Goal: Find specific page/section: Find specific page/section

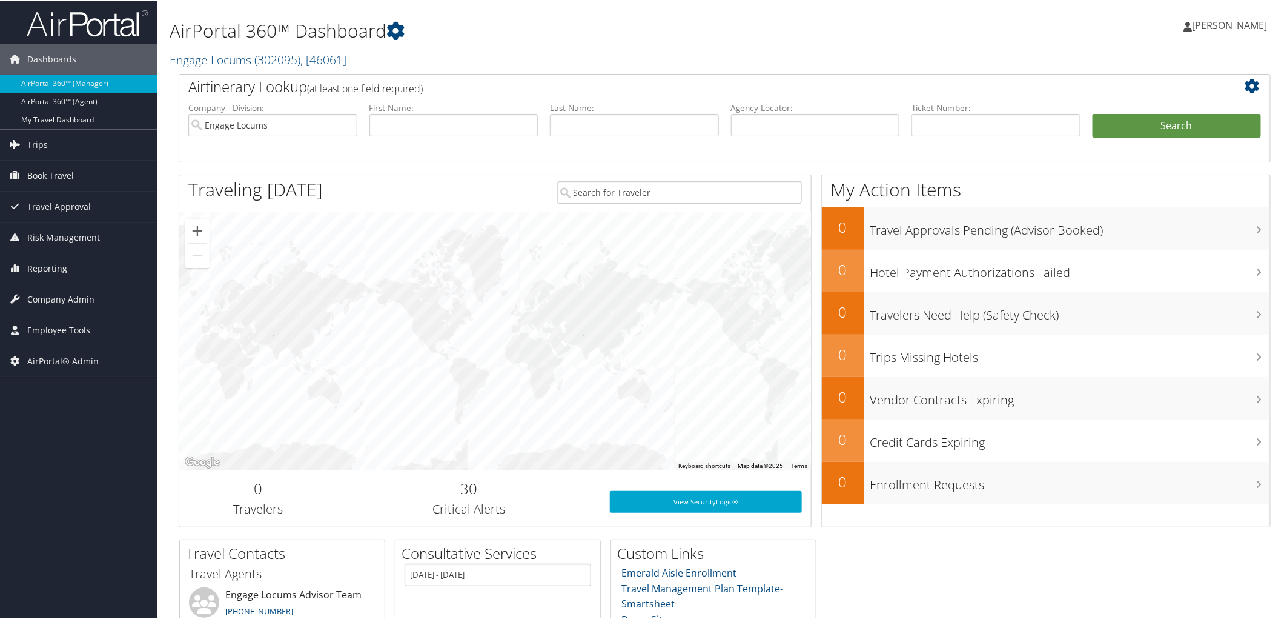
click at [256, 61] on span "( 302095 )" at bounding box center [277, 58] width 46 height 16
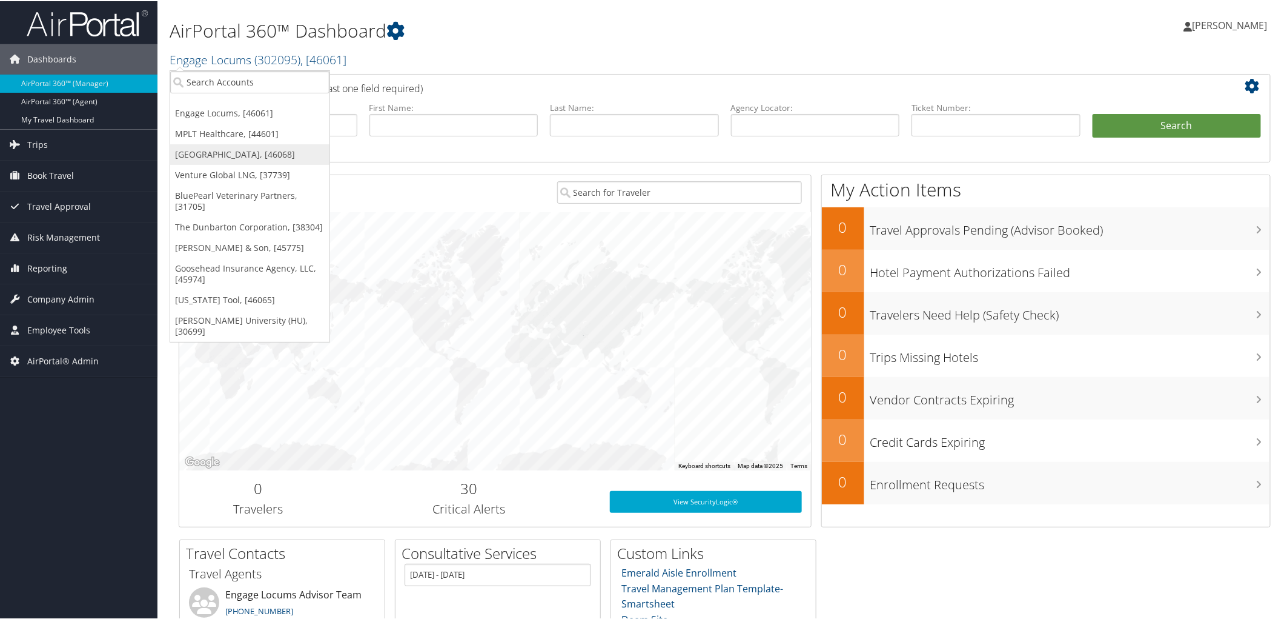
click at [247, 149] on link "[GEOGRAPHIC_DATA], [46068]" at bounding box center [249, 153] width 159 height 21
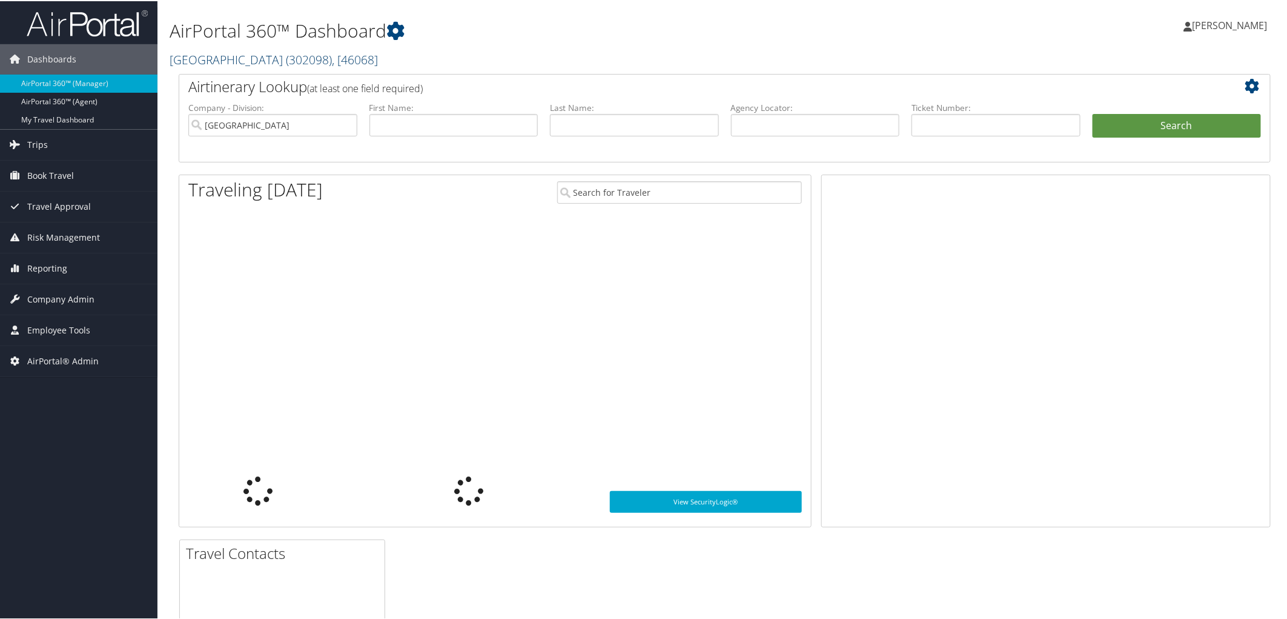
click at [237, 61] on link "[GEOGRAPHIC_DATA] ( 302098 ) , [ 46068 ]" at bounding box center [274, 58] width 208 height 16
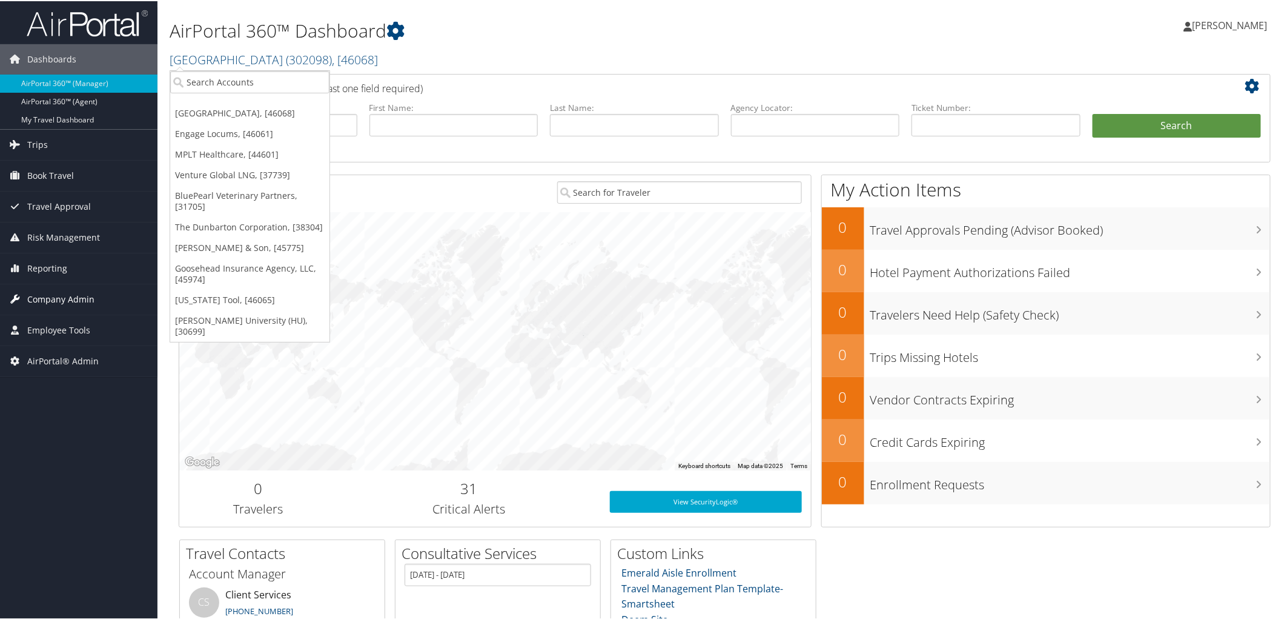
click at [79, 293] on span "Company Admin" at bounding box center [60, 298] width 67 height 30
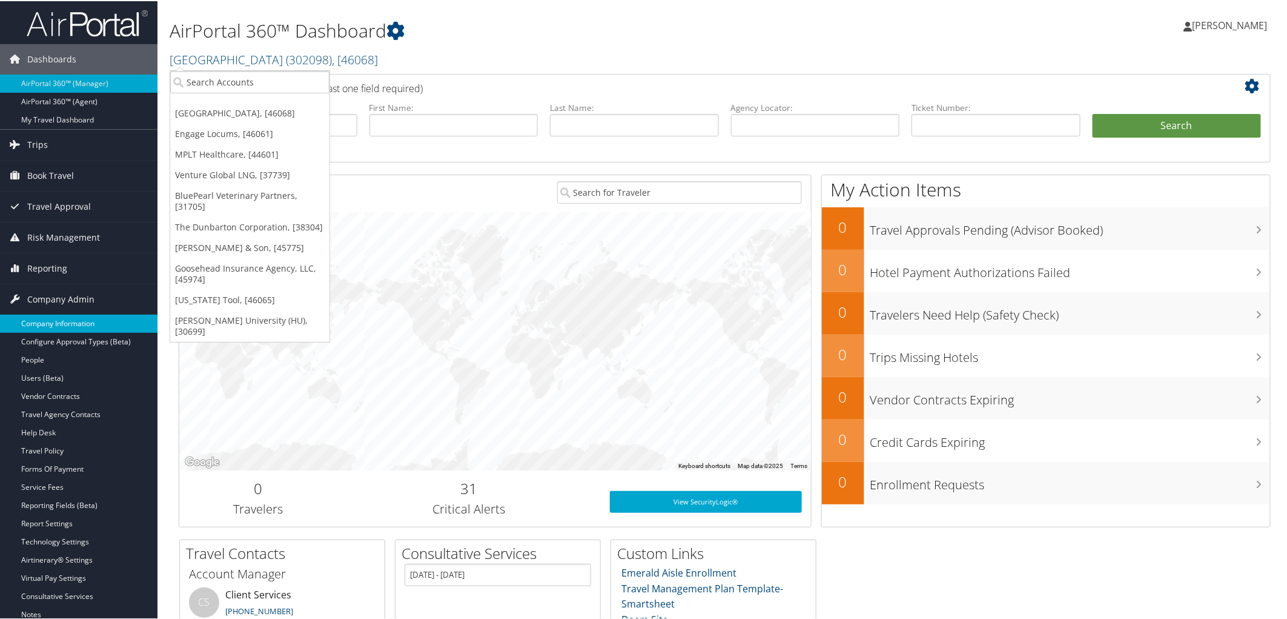
click at [75, 325] on link "Company Information" at bounding box center [79, 322] width 158 height 18
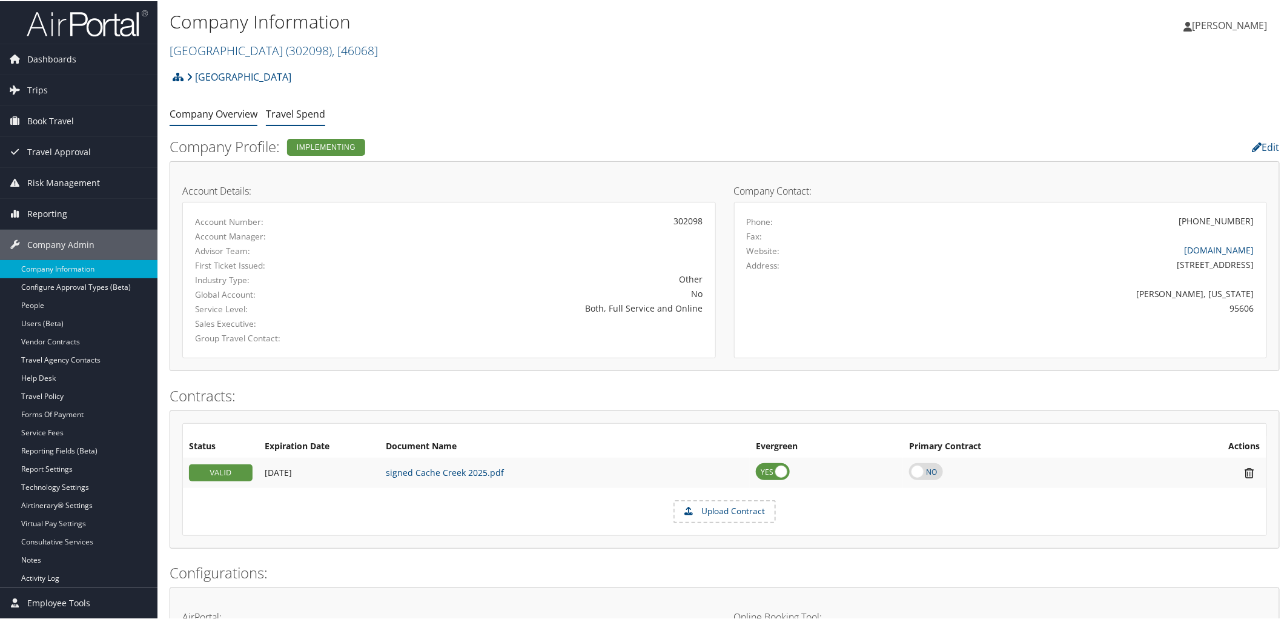
click at [274, 107] on link "Travel Spend" at bounding box center [295, 112] width 59 height 13
